Goal: Check status: Check status

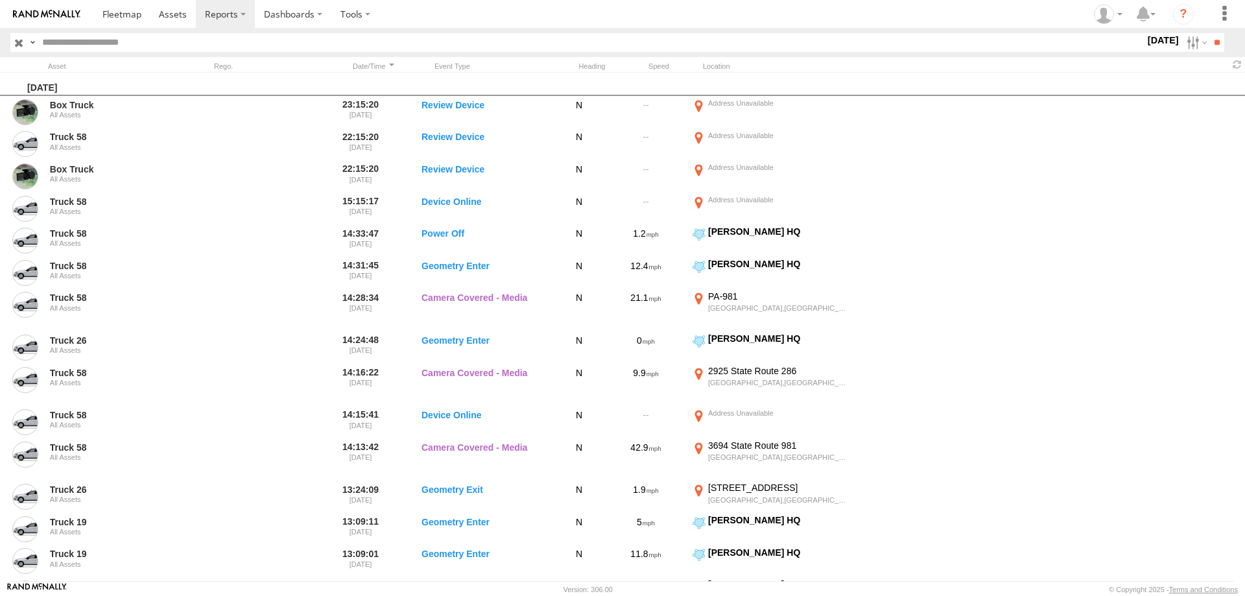
scroll to position [685, 0]
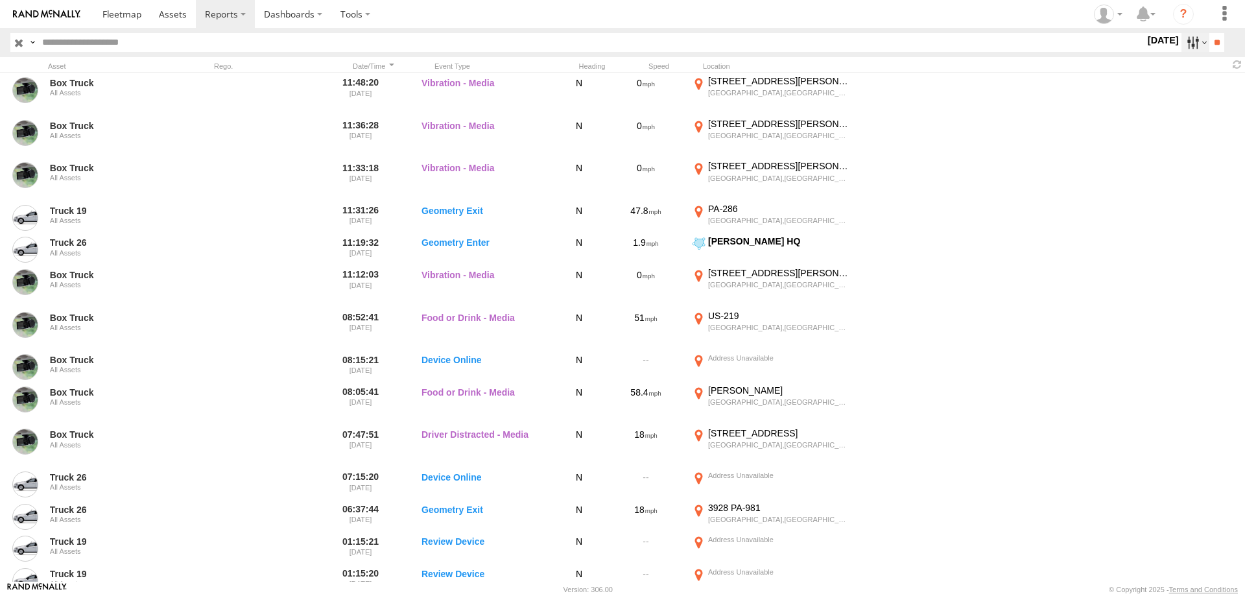
click at [1183, 40] on label at bounding box center [1196, 42] width 28 height 19
click at [0, 0] on label at bounding box center [0, 0] width 0 height 0
click at [1215, 35] on input "**" at bounding box center [1217, 42] width 15 height 19
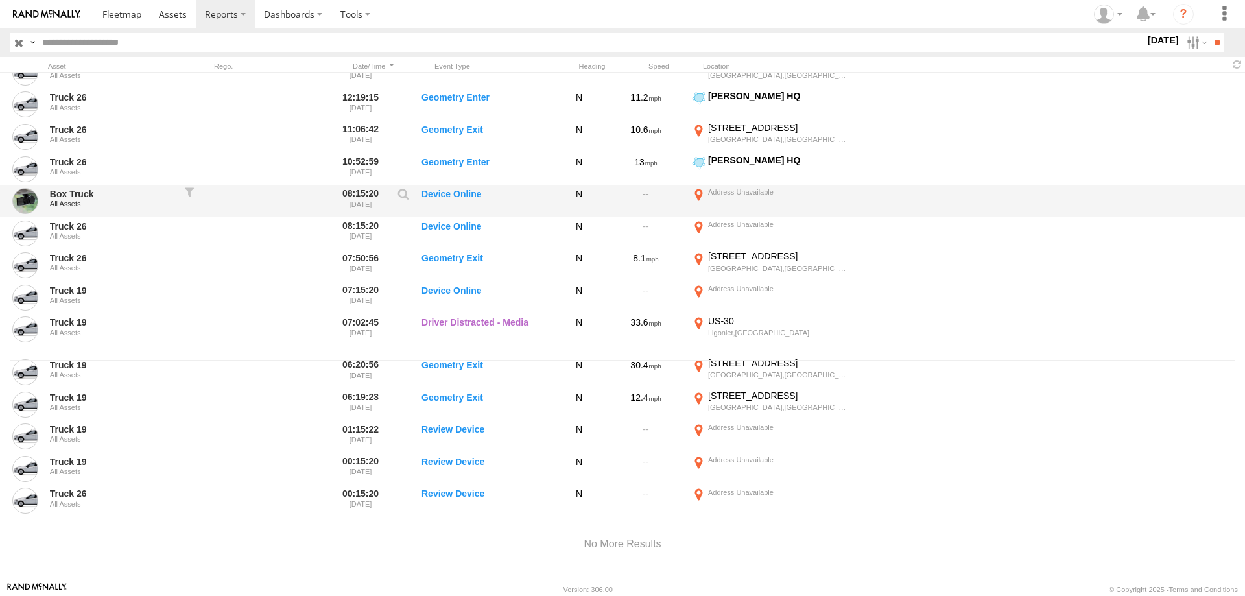
scroll to position [232, 0]
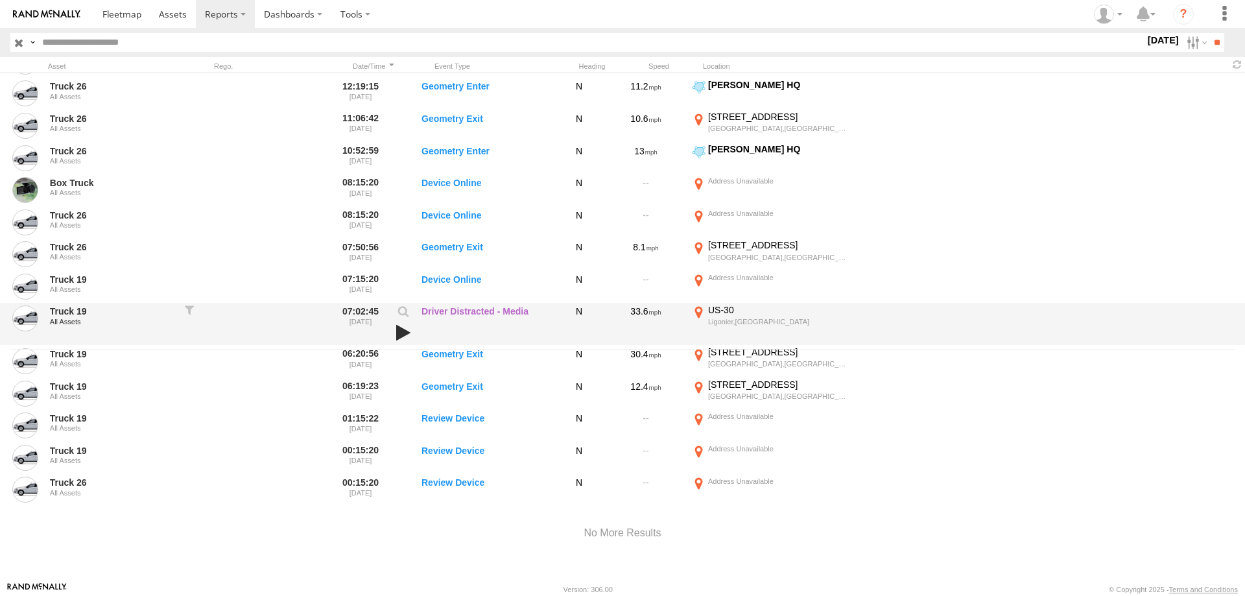
click at [399, 330] on link at bounding box center [403, 333] width 22 height 18
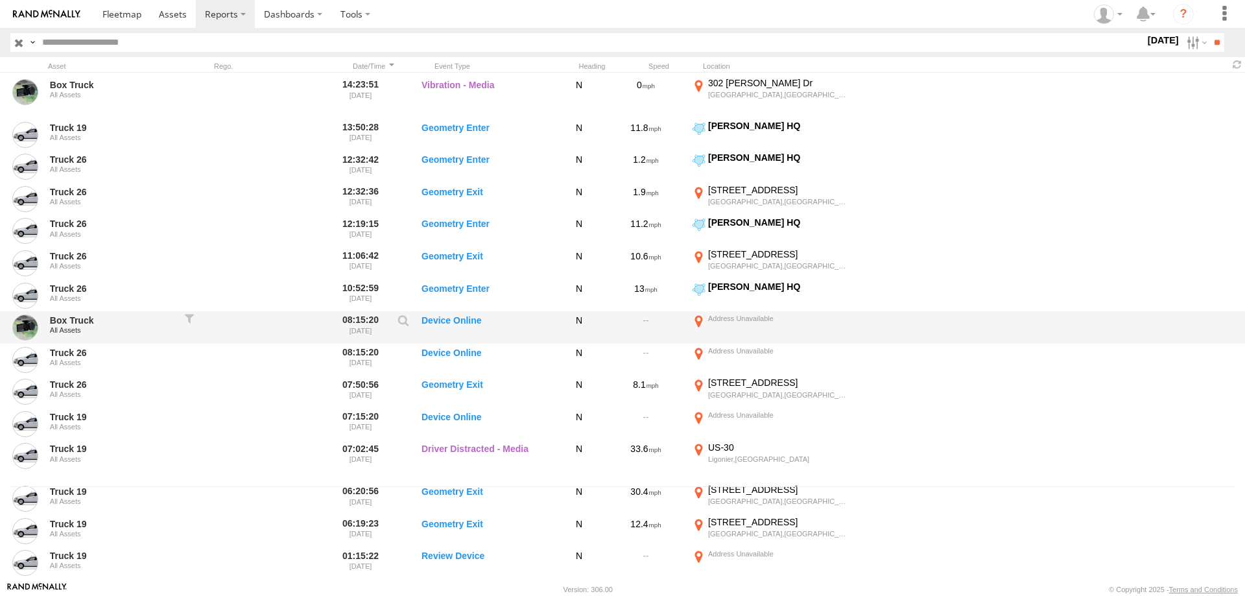
scroll to position [0, 0]
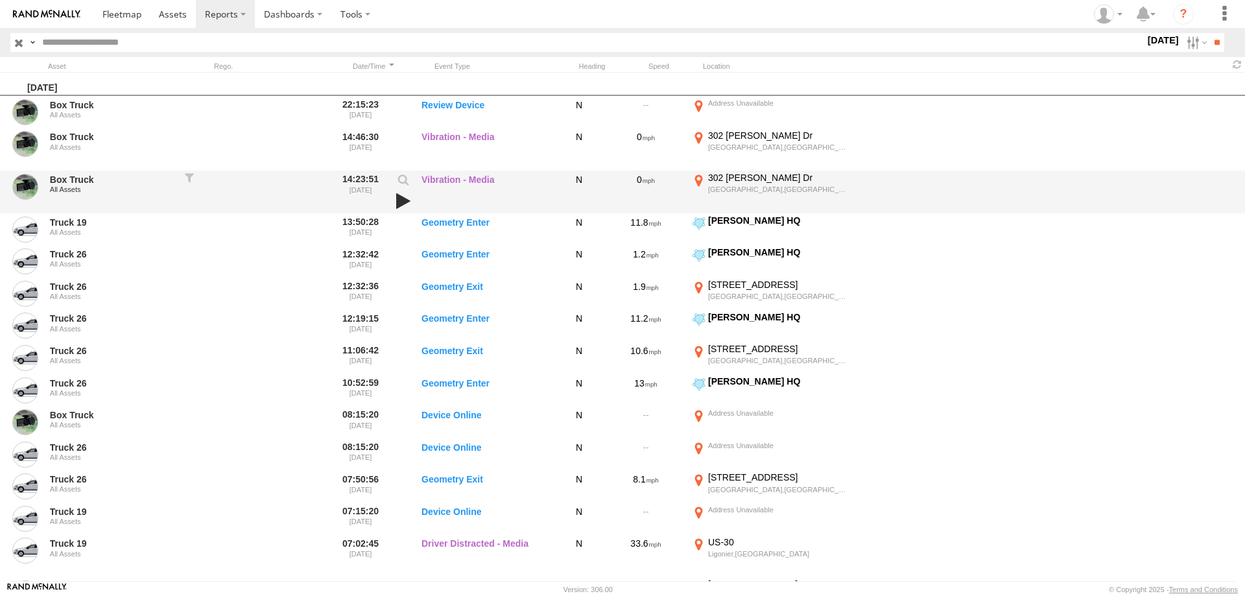
click at [403, 203] on link at bounding box center [403, 201] width 22 height 18
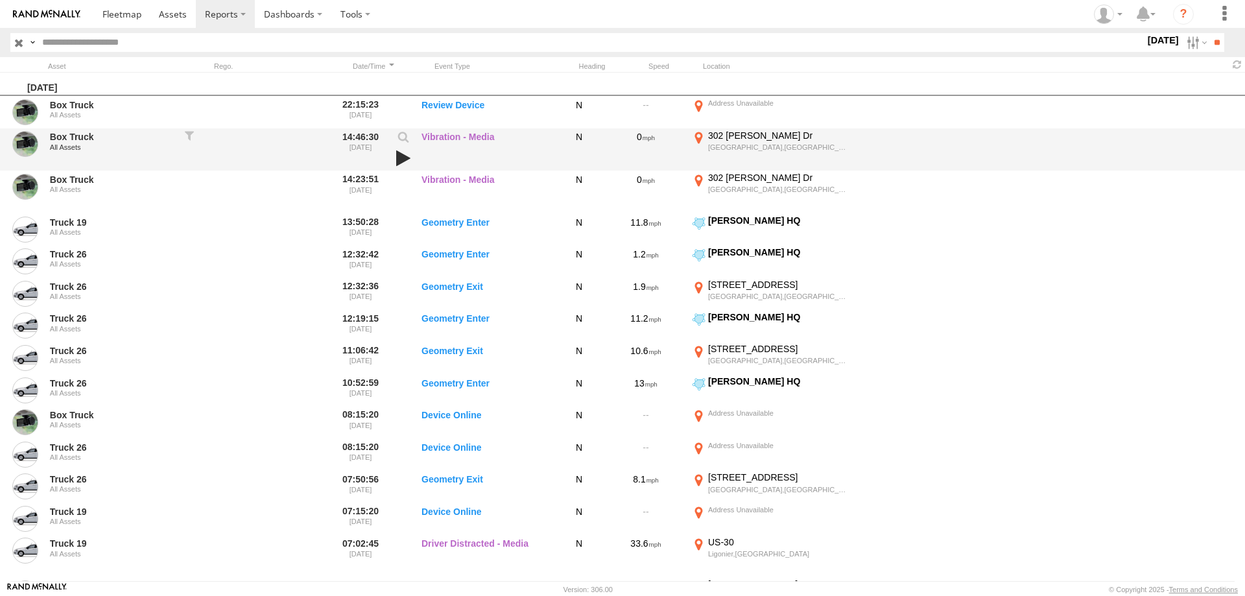
click at [396, 158] on link at bounding box center [403, 158] width 22 height 18
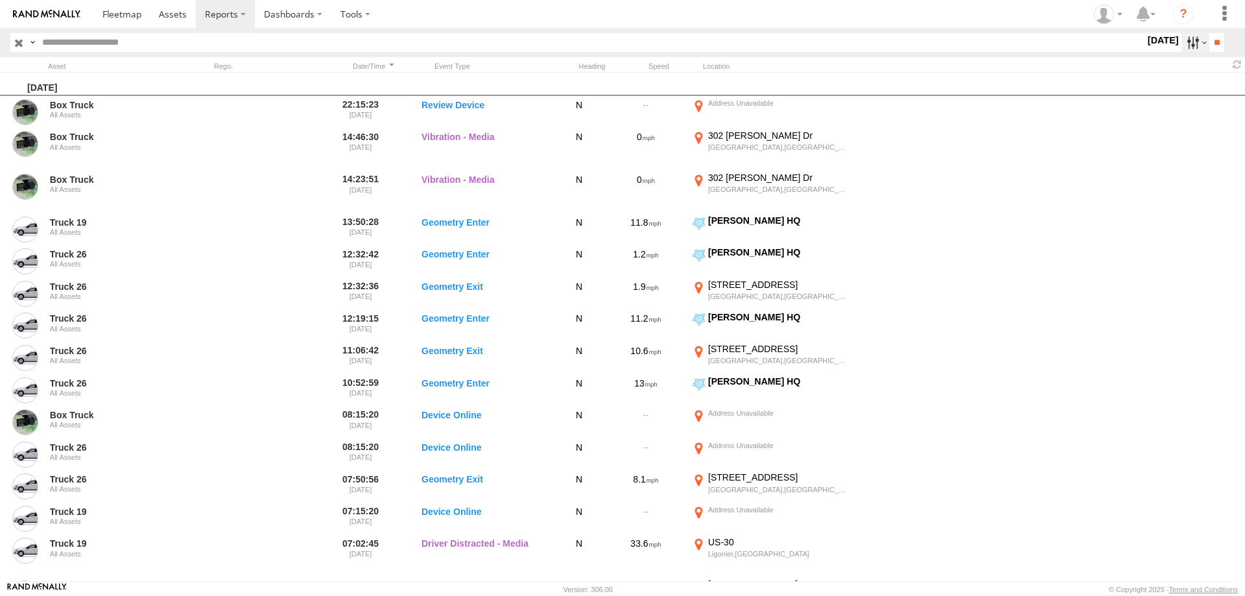
click at [1182, 42] on label at bounding box center [1196, 42] width 28 height 19
click at [0, 0] on label at bounding box center [0, 0] width 0 height 0
click at [1214, 37] on input "**" at bounding box center [1217, 42] width 15 height 19
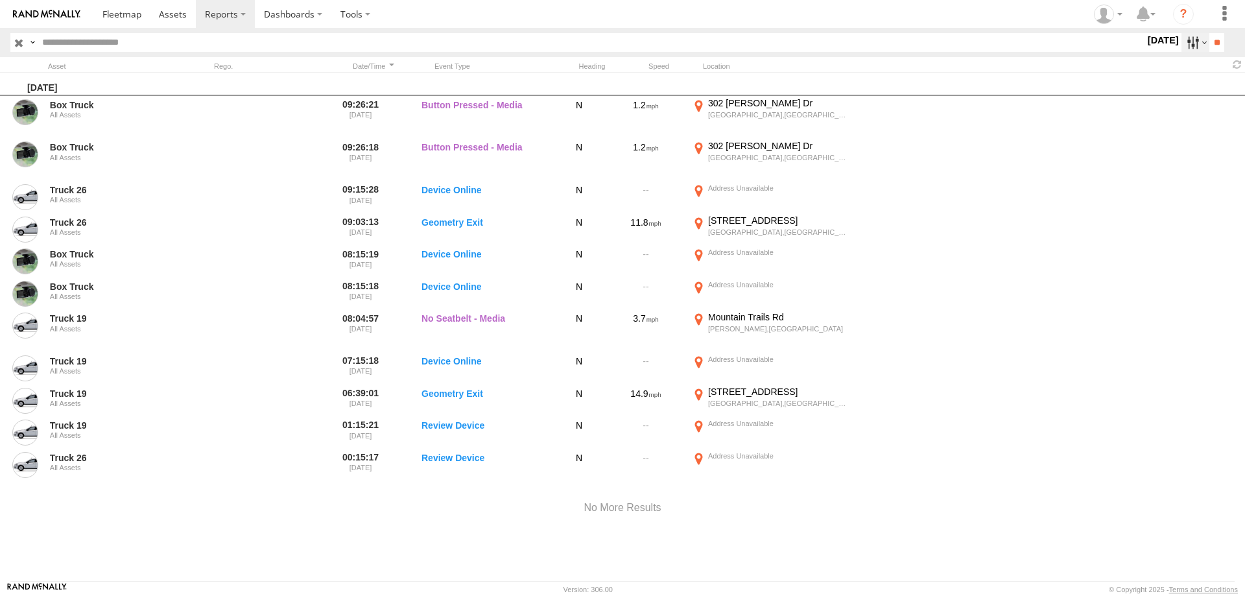
click at [1187, 44] on label at bounding box center [1196, 42] width 28 height 19
click at [0, 0] on label at bounding box center [0, 0] width 0 height 0
